Goal: Task Accomplishment & Management: Complete application form

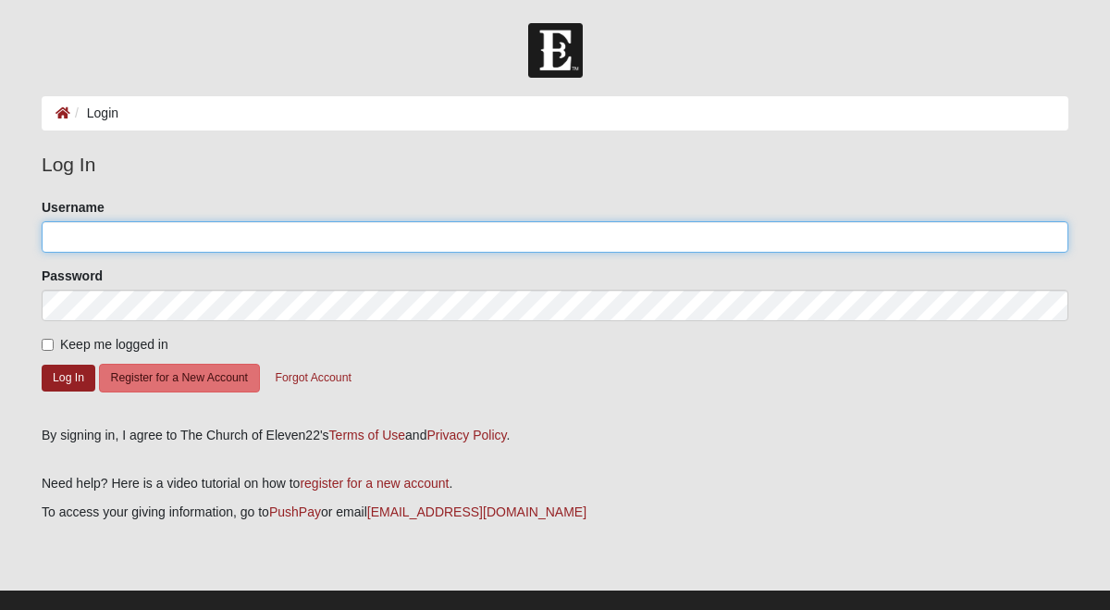
click at [124, 234] on input "Username" at bounding box center [555, 236] width 1027 height 31
type input "laceyherrin"
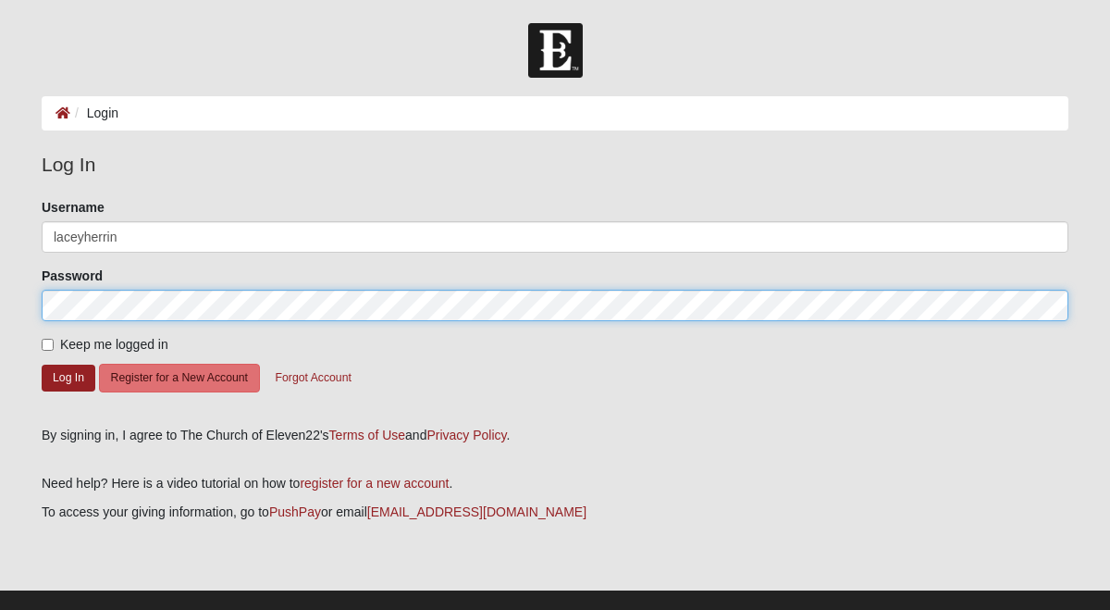
click at [42, 364] on button "Log In" at bounding box center [69, 377] width 54 height 27
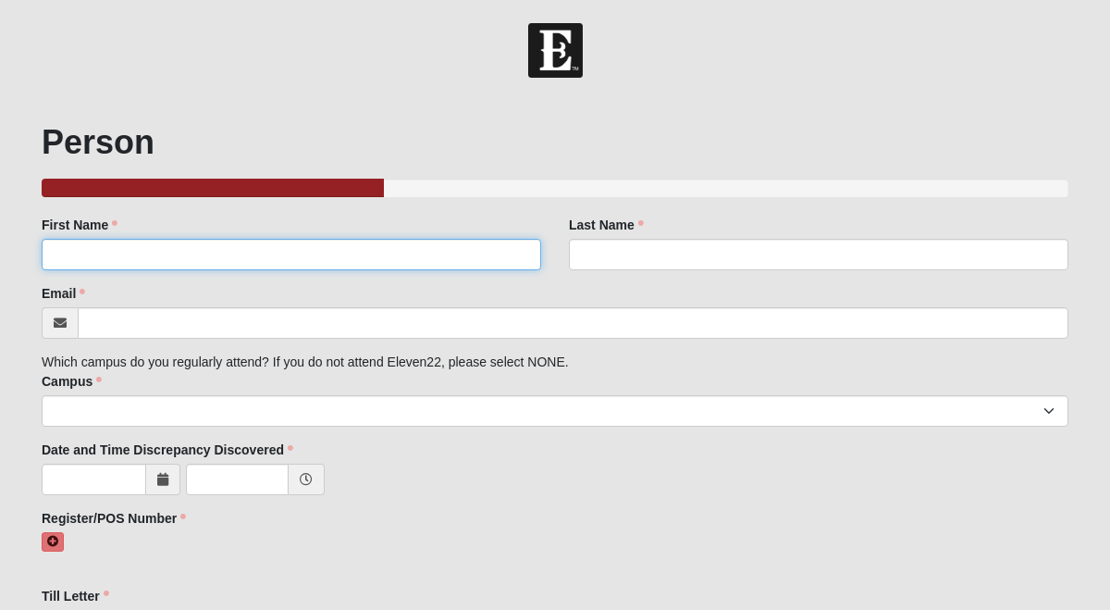
click at [147, 247] on input "First Name" at bounding box center [292, 254] width 500 height 31
type input "Lacey"
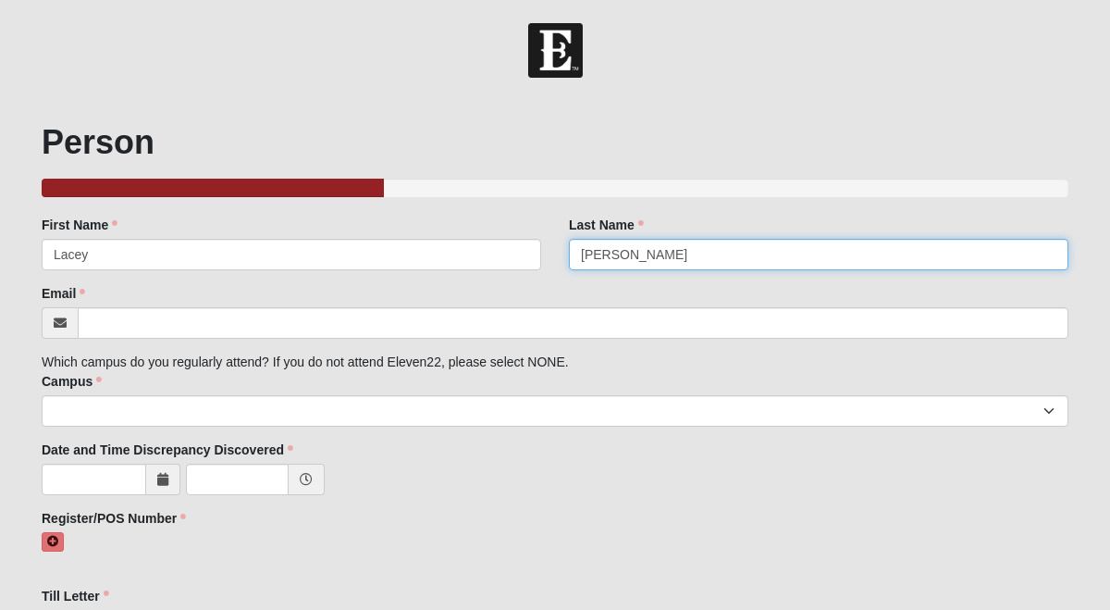
type input "[PERSON_NAME]"
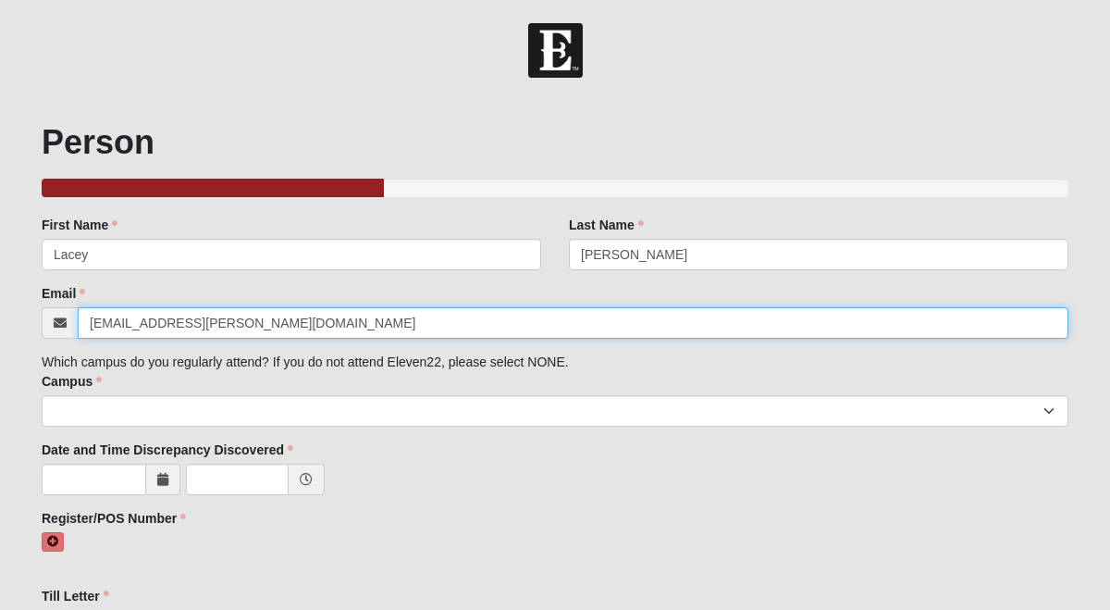
type input "[EMAIL_ADDRESS][PERSON_NAME][DOMAIN_NAME]"
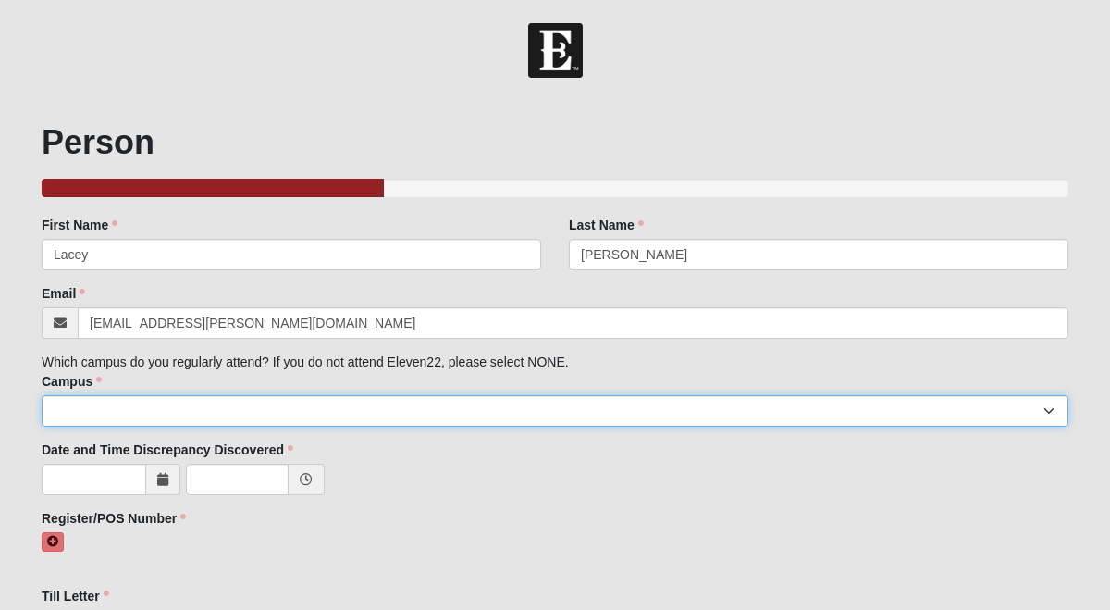
click at [132, 412] on select "Arlington Baymeadows Eleven22 Online [PERSON_NAME][GEOGRAPHIC_DATA] Jesup [GEOG…" at bounding box center [555, 410] width 1027 height 31
select select "3"
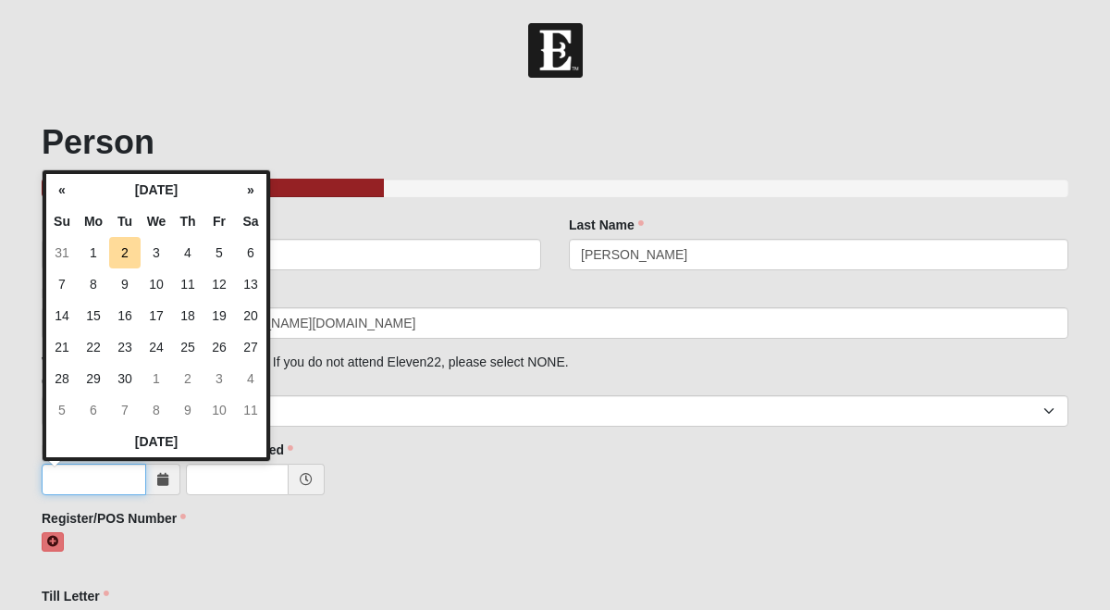
click at [99, 482] on input "text" at bounding box center [94, 478] width 105 height 31
click at [129, 254] on td "2" at bounding box center [124, 252] width 31 height 31
type input "[DATE]"
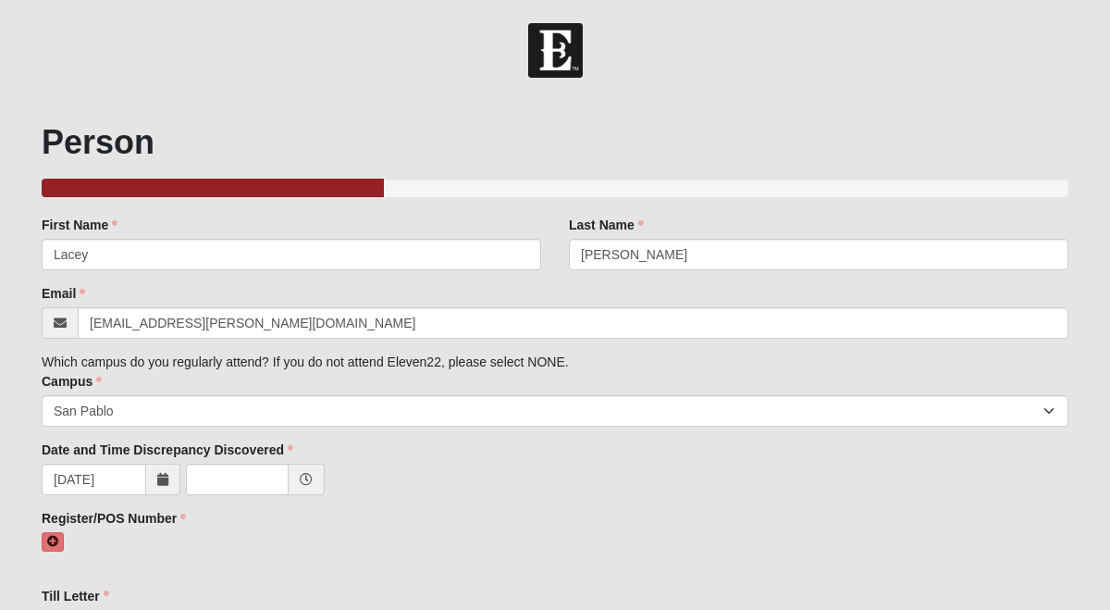
click at [260, 514] on div "Register/POS Number Register/POS Number must have at least one value." at bounding box center [555, 540] width 1027 height 63
click at [265, 495] on div "[DATE]" at bounding box center [555, 480] width 1027 height 35
click at [309, 488] on span at bounding box center [307, 478] width 36 height 31
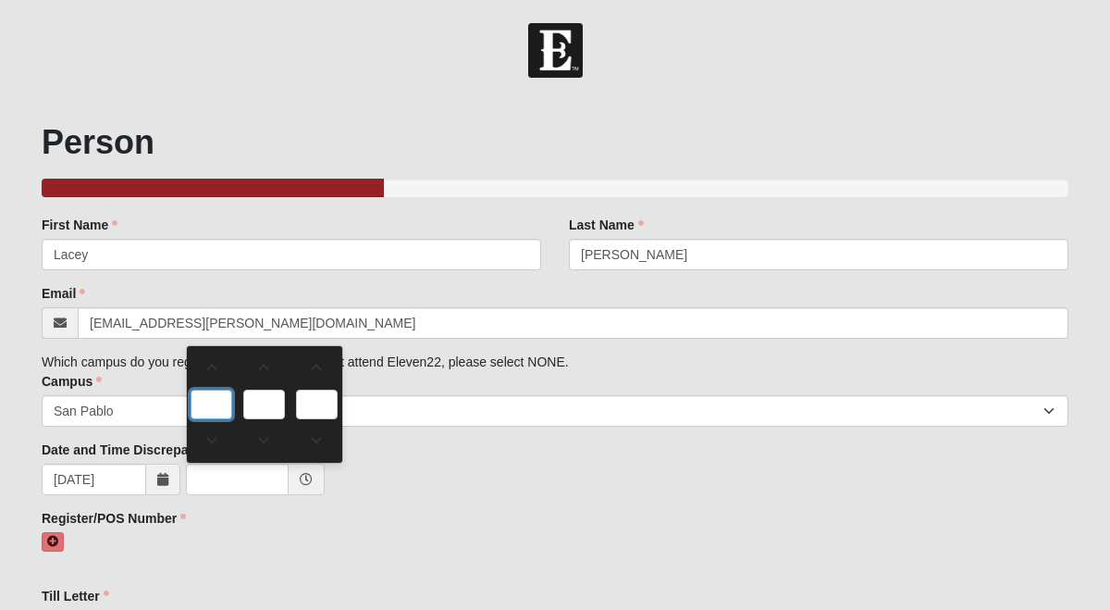
click at [224, 410] on input "text" at bounding box center [212, 404] width 42 height 30
type input "0:00 AM"
type input "0"
type input "00"
type input "AM"
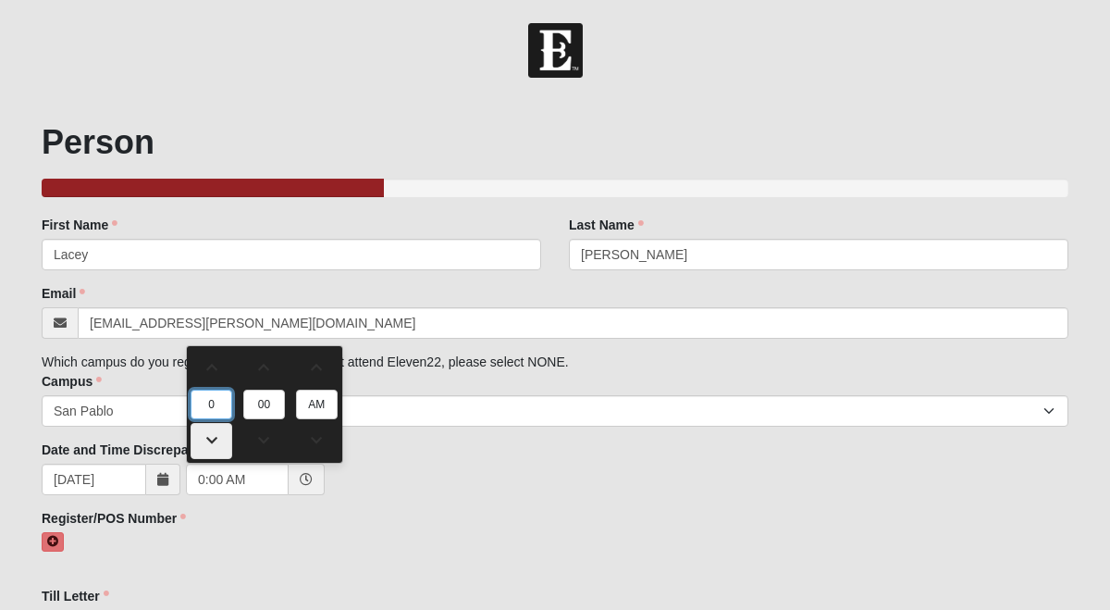
type input "6"
type input "6:00 AM"
type input "6"
click at [316, 396] on input "AM" at bounding box center [317, 404] width 42 height 30
type input "6:00 PM"
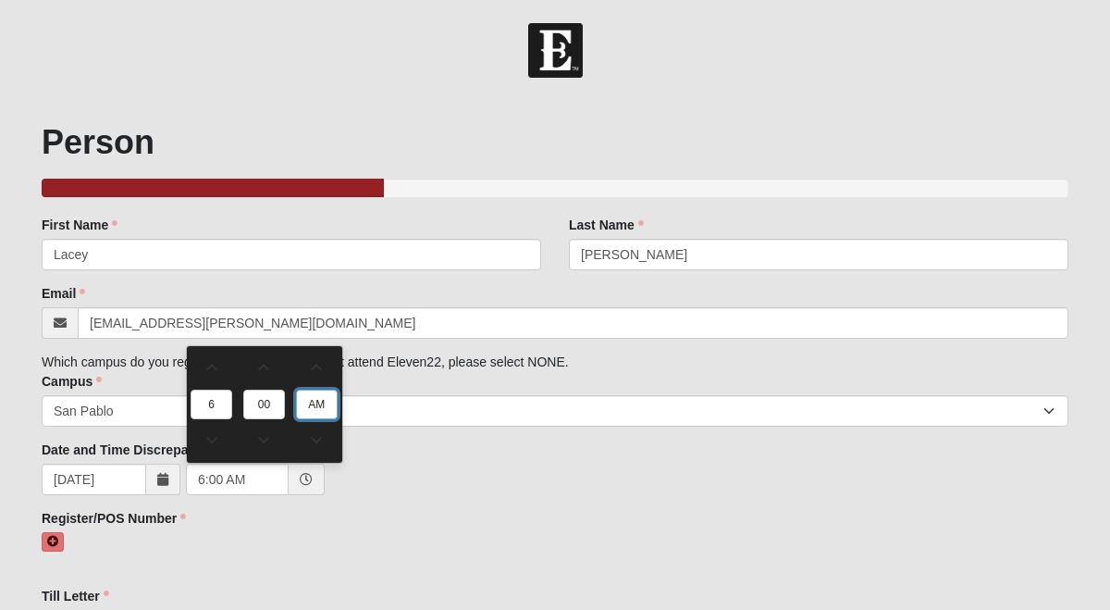
type input "PM"
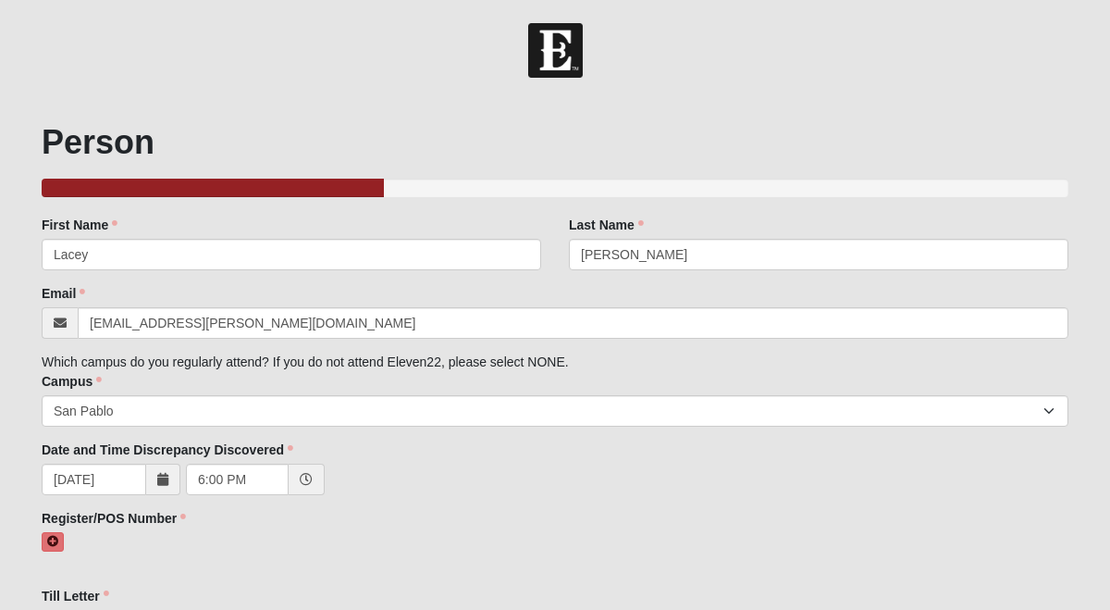
click at [191, 538] on div at bounding box center [555, 552] width 1027 height 40
click at [47, 540] on icon at bounding box center [52, 541] width 11 height 11
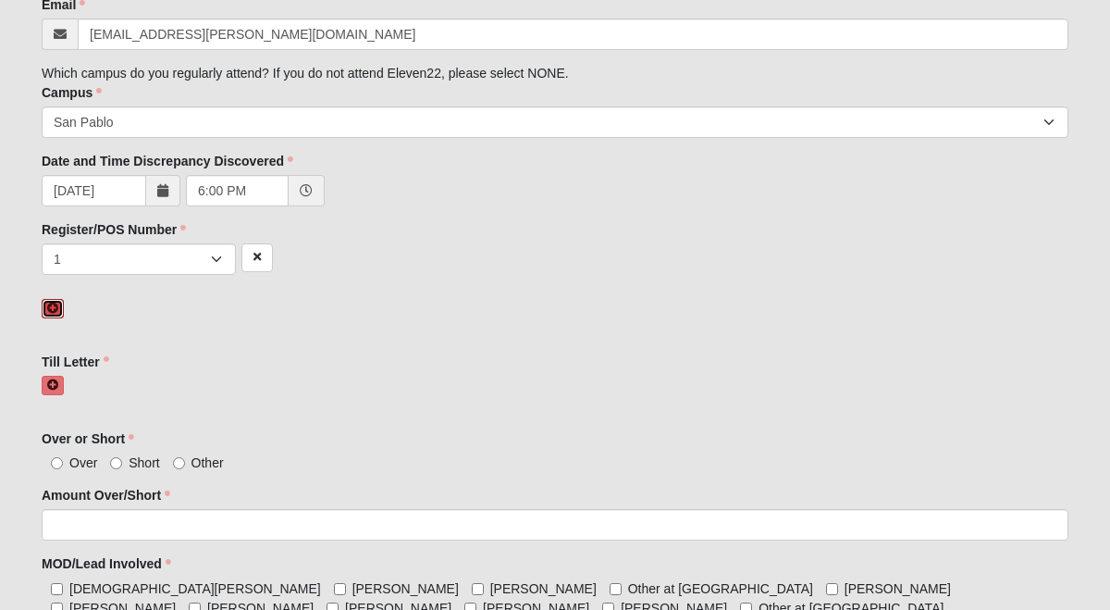
scroll to position [308, 0]
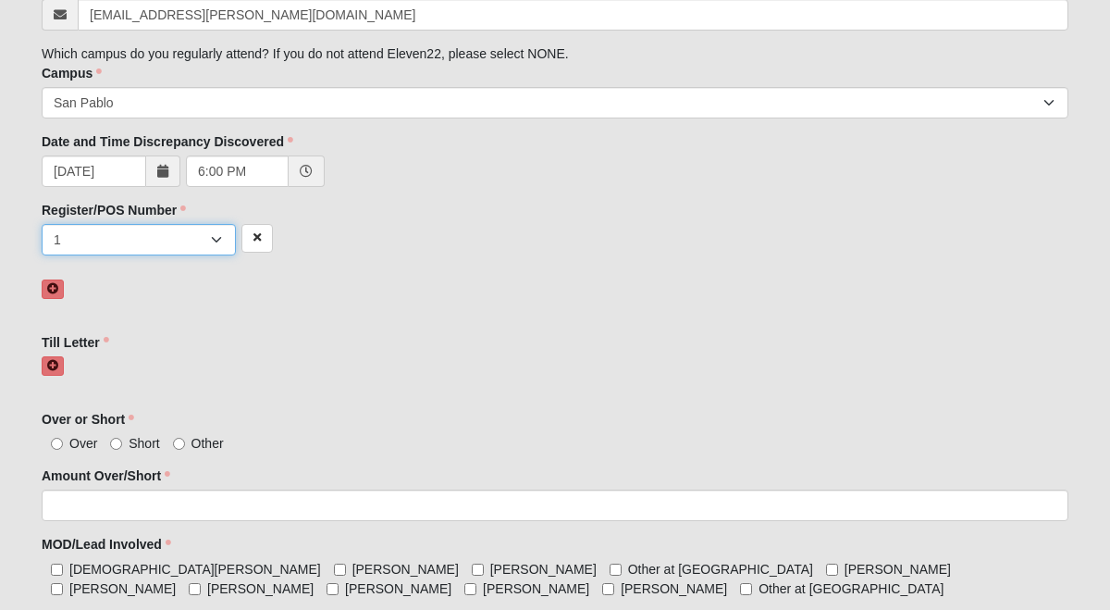
click at [184, 243] on select "1 2 3 4 5 6 7 unknown/other" at bounding box center [139, 239] width 194 height 31
select select "4"
click at [52, 352] on div "Till Letter Till Letter must have at least one value." at bounding box center [555, 364] width 1027 height 63
click at [49, 369] on icon at bounding box center [52, 365] width 11 height 11
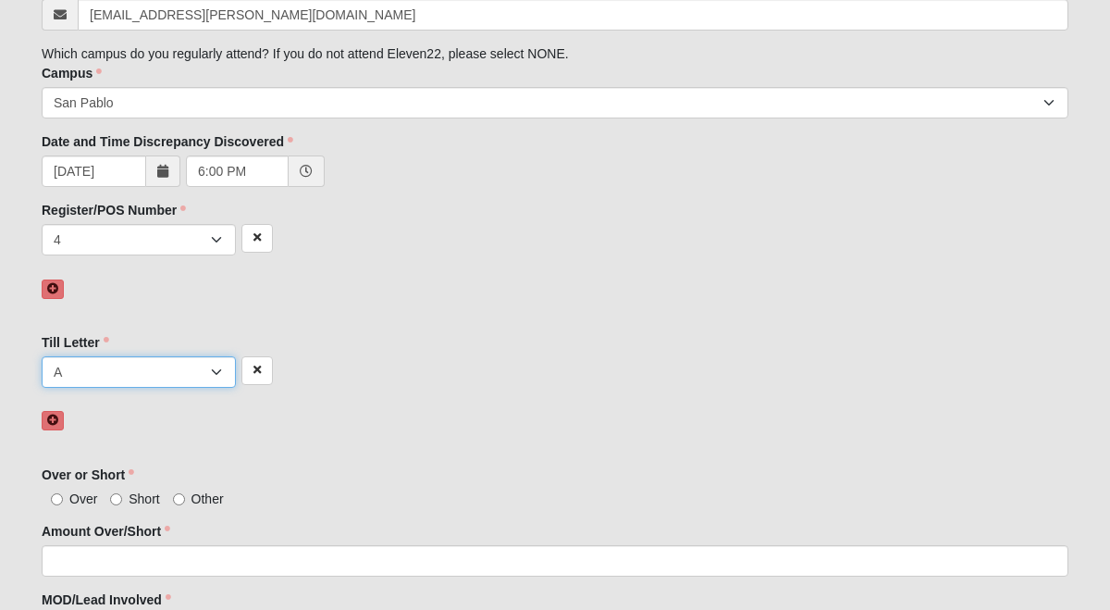
click at [106, 366] on select "A B C D E F other" at bounding box center [139, 371] width 194 height 31
select select "D"
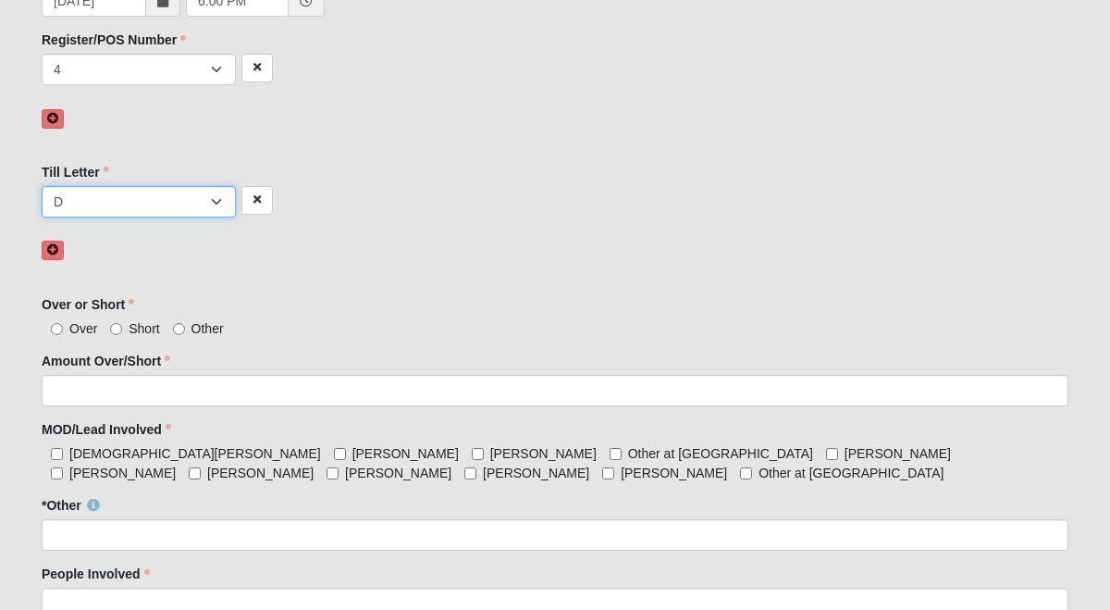
scroll to position [484, 0]
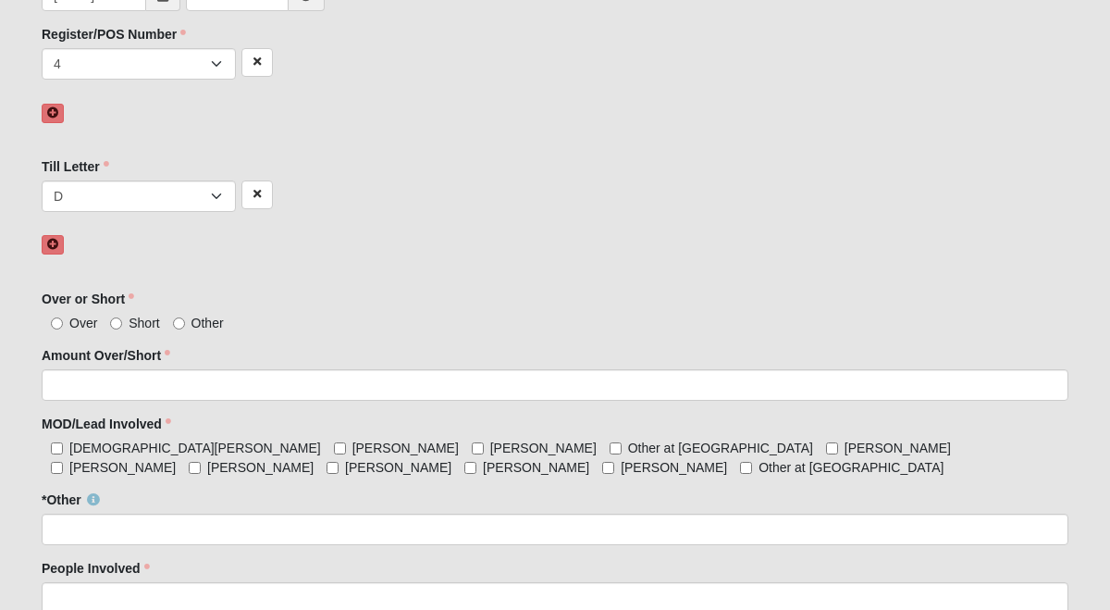
click at [115, 315] on label "Short" at bounding box center [134, 323] width 49 height 19
click at [115, 317] on input "Short" at bounding box center [116, 323] width 12 height 12
radio input "true"
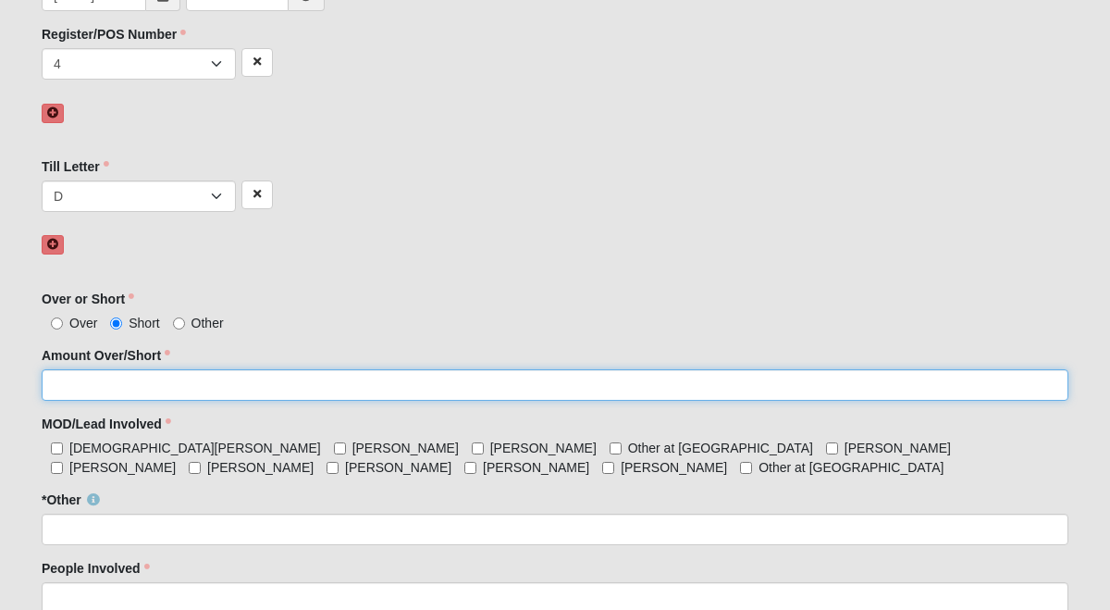
click at [123, 385] on input "Amount Over/Short" at bounding box center [555, 384] width 1027 height 31
type input "16"
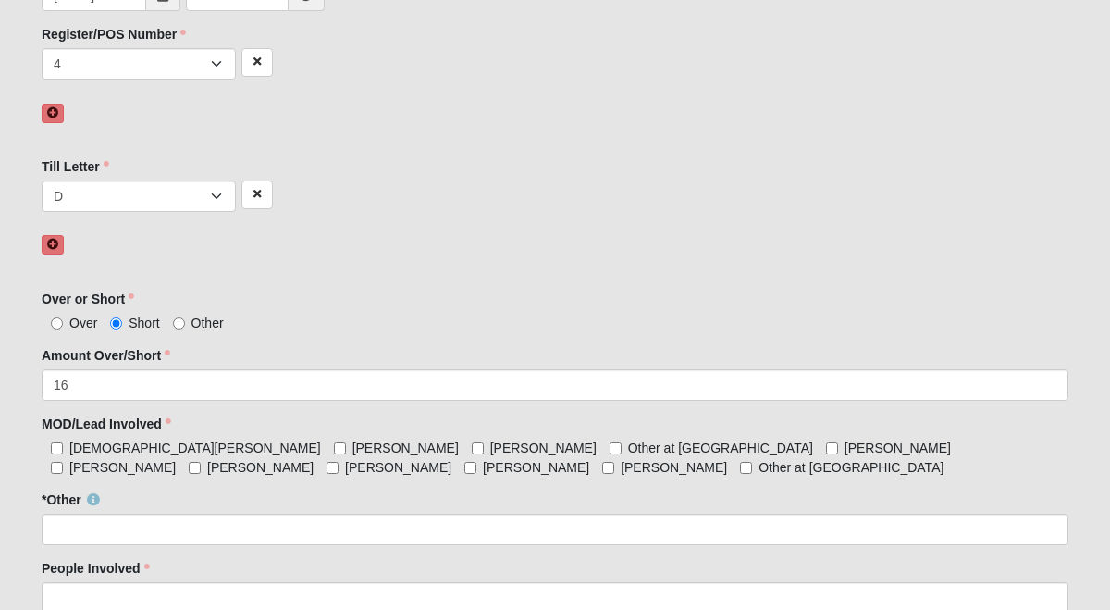
click at [176, 460] on span "[PERSON_NAME]" at bounding box center [122, 467] width 106 height 15
click at [63, 462] on input "[PERSON_NAME]" at bounding box center [57, 468] width 12 height 12
checkbox input "true"
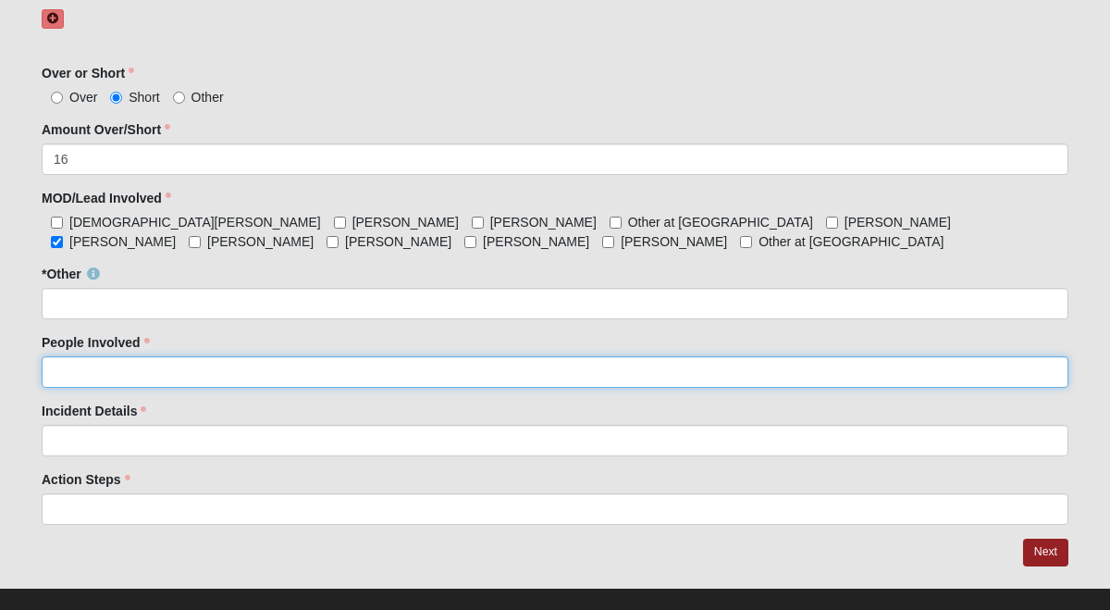
click at [105, 382] on input "People Involved" at bounding box center [555, 371] width 1027 height 31
type input "[PERSON_NAME]"
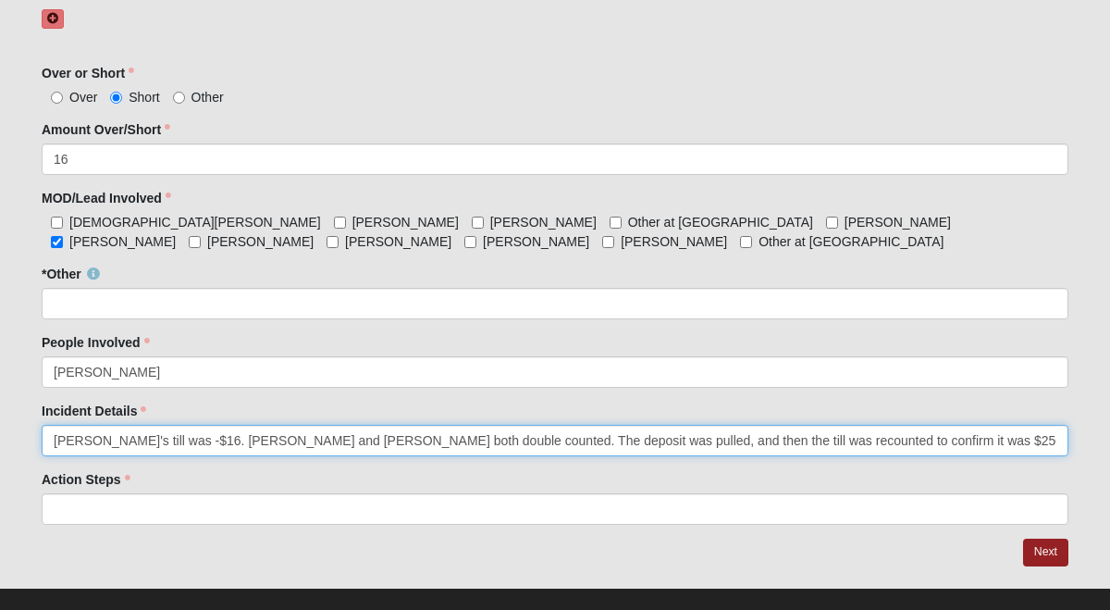
type input "[PERSON_NAME]'s till was -$16. [PERSON_NAME] and [PERSON_NAME] both double coun…"
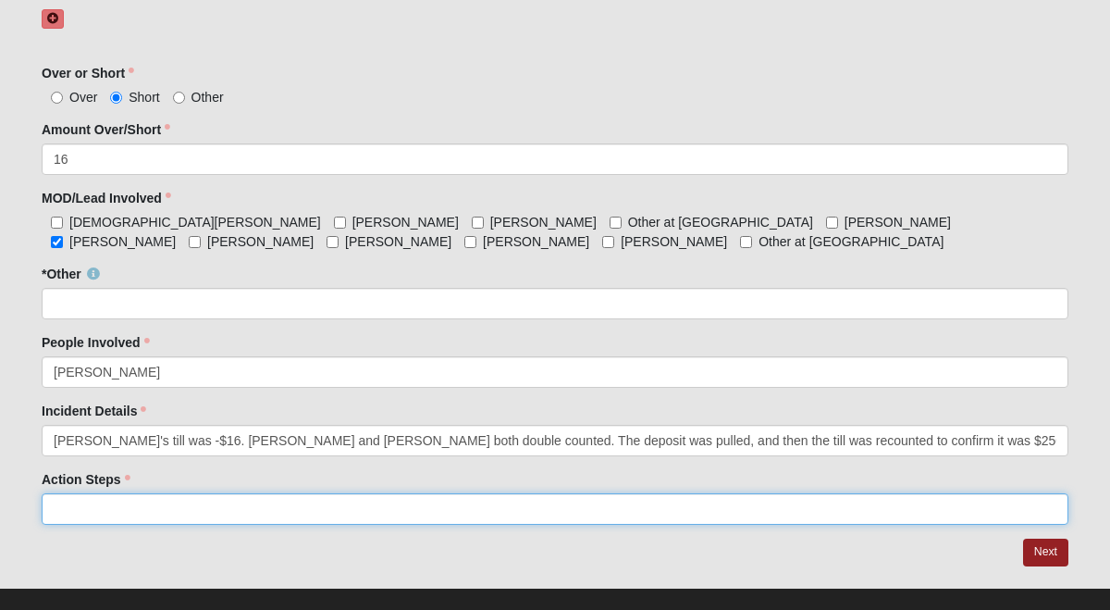
click at [103, 507] on input "Action Steps" at bounding box center [555, 508] width 1027 height 31
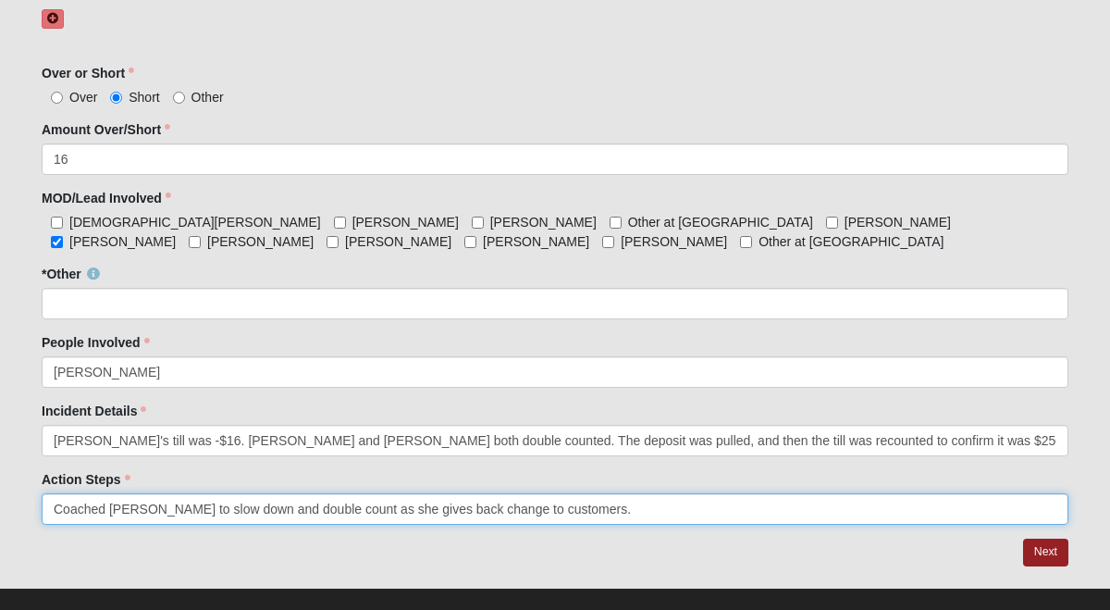
type input "Coached [PERSON_NAME] to slow down and double count as she gives back change to…"
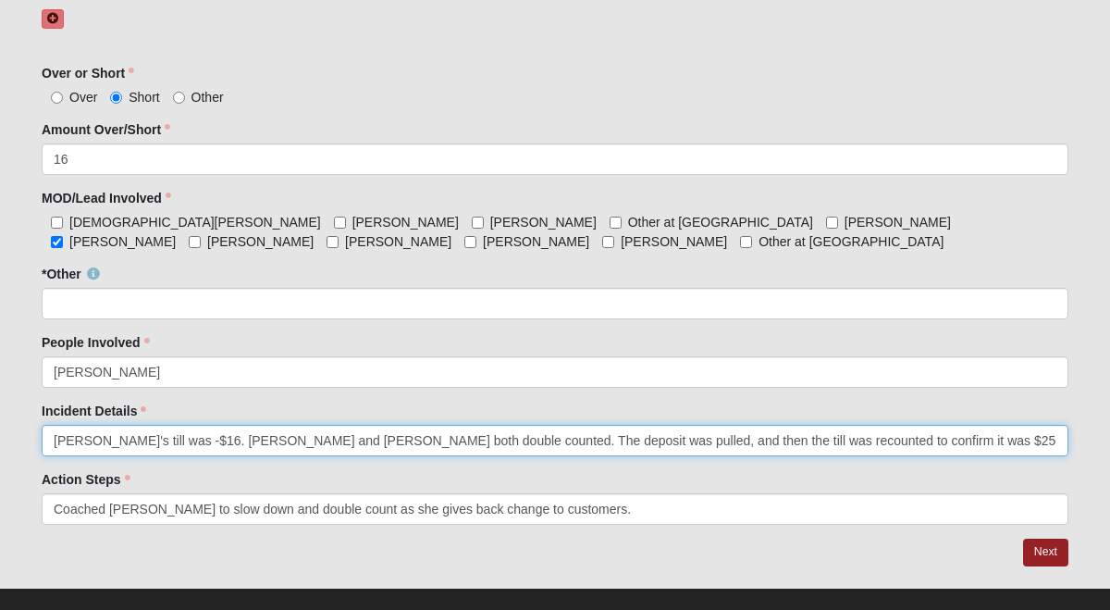
click at [901, 442] on input "[PERSON_NAME]'s till was -$16. [PERSON_NAME] and [PERSON_NAME] both double coun…" at bounding box center [555, 440] width 1027 height 31
type input "[PERSON_NAME]'s till was -$16. [PERSON_NAME] and [PERSON_NAME] both double coun…"
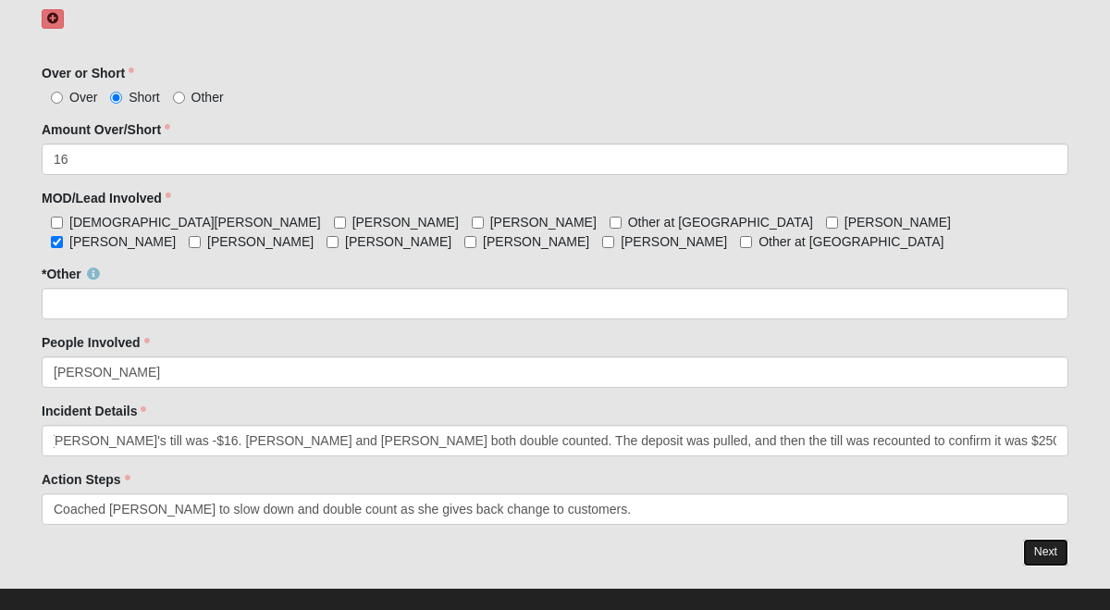
scroll to position [0, 0]
click at [1044, 549] on link "Next" at bounding box center [1045, 551] width 45 height 27
